Goal: Find specific page/section: Find specific page/section

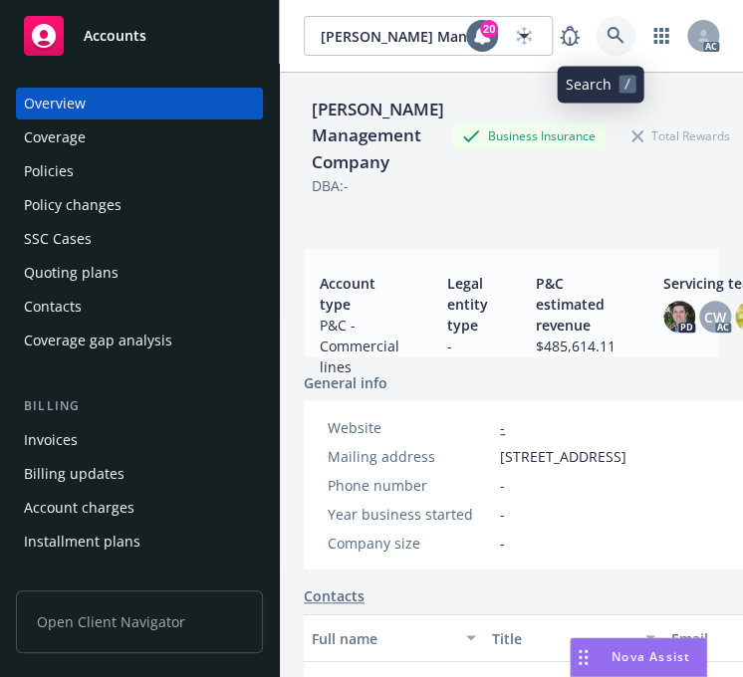
click at [607, 27] on icon at bounding box center [616, 36] width 18 height 18
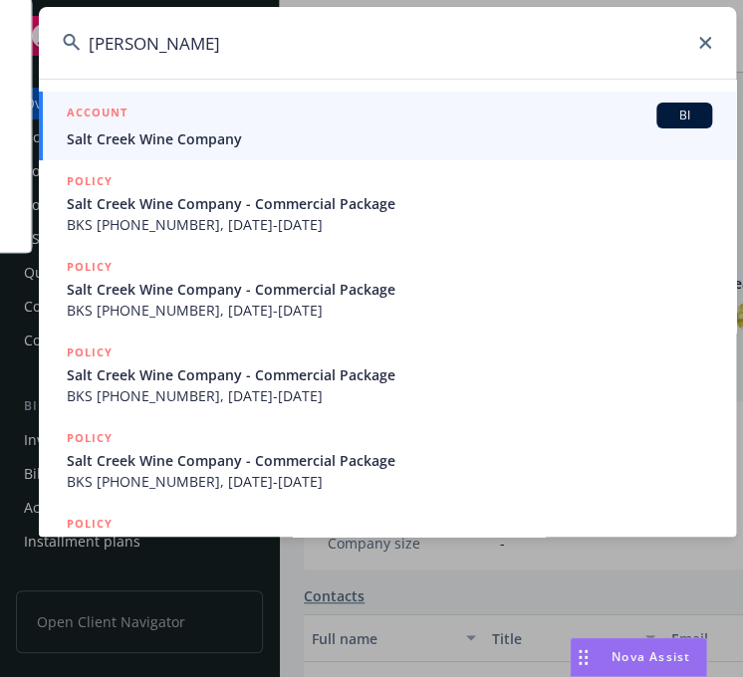
type input "[PERSON_NAME]"
click at [134, 130] on span "Salt Creek Wine Company" at bounding box center [389, 138] width 645 height 21
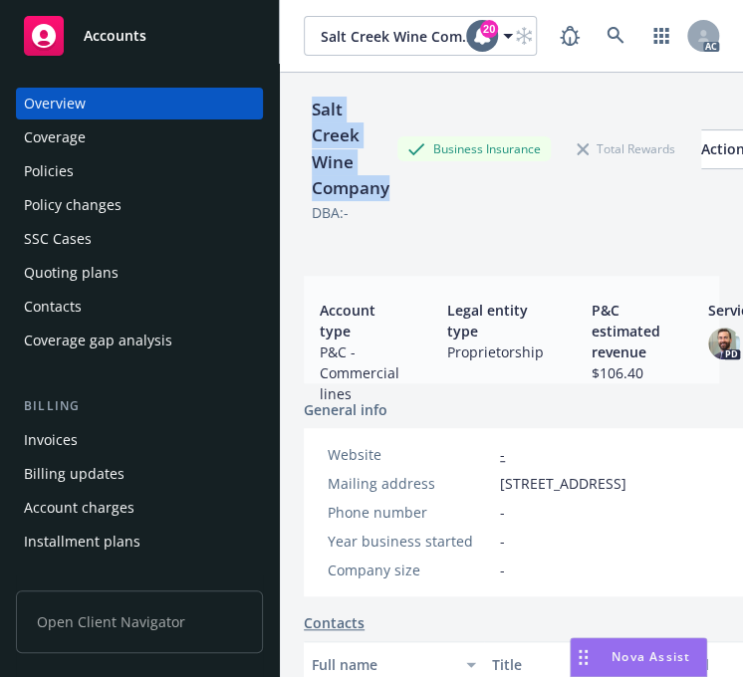
drag, startPoint x: 387, startPoint y: 187, endPoint x: 301, endPoint y: 114, distance: 113.8
click at [301, 114] on div "Salt Creek Wine Company Business Insurance Total Rewards Actions DBA: - Account…" at bounding box center [511, 411] width 463 height 677
copy div "Salt Creek Wine Company"
